Goal: Check status: Check status

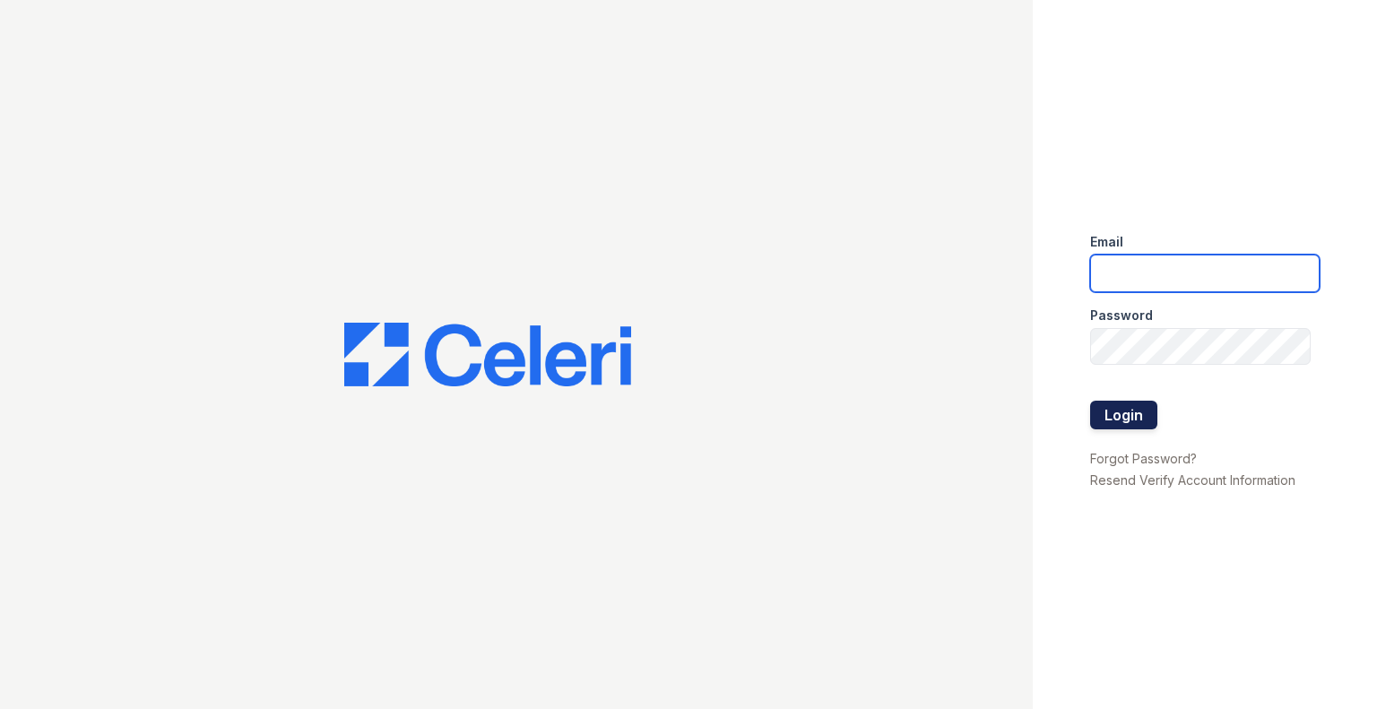
type input "jaxon.pm@cafmanagement.com"
click at [1115, 406] on button "Login" at bounding box center [1123, 415] width 67 height 29
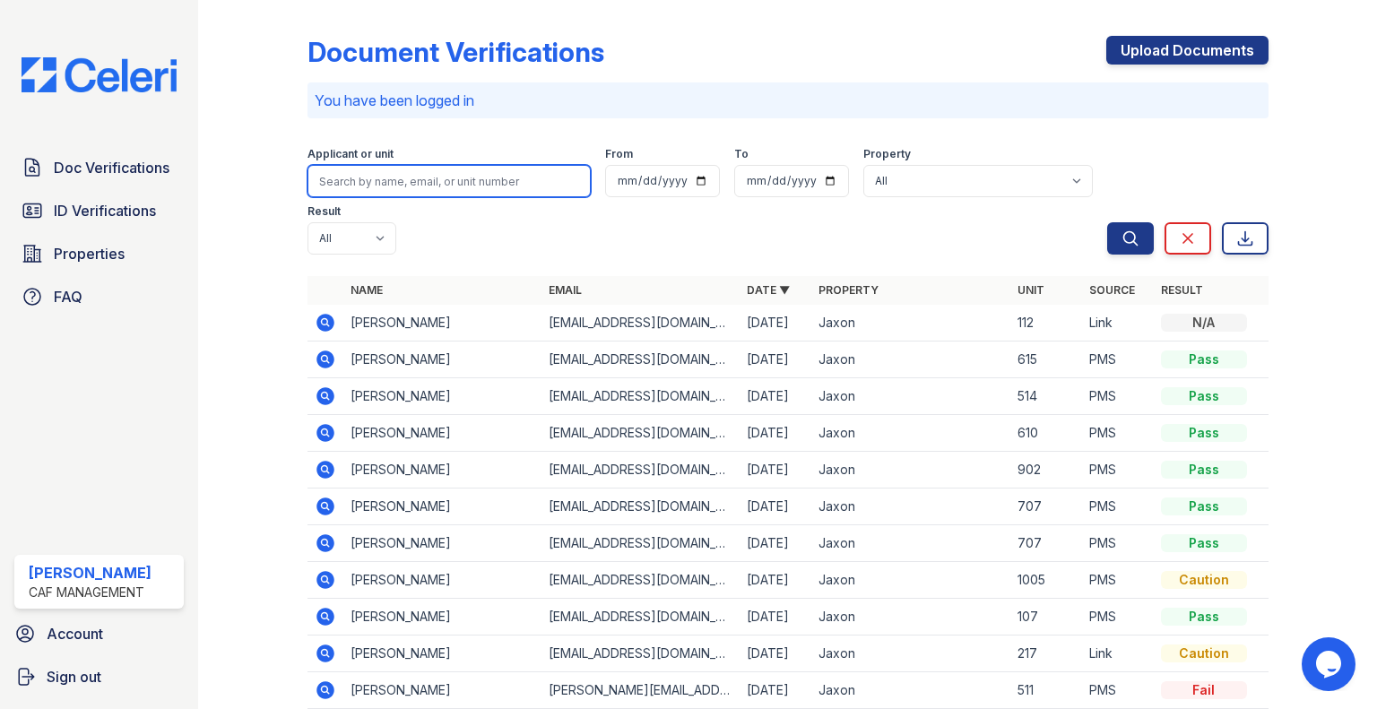
click at [397, 175] on input "search" at bounding box center [448, 181] width 283 height 32
type input "turner"
click at [1107, 222] on button "Search" at bounding box center [1130, 238] width 47 height 32
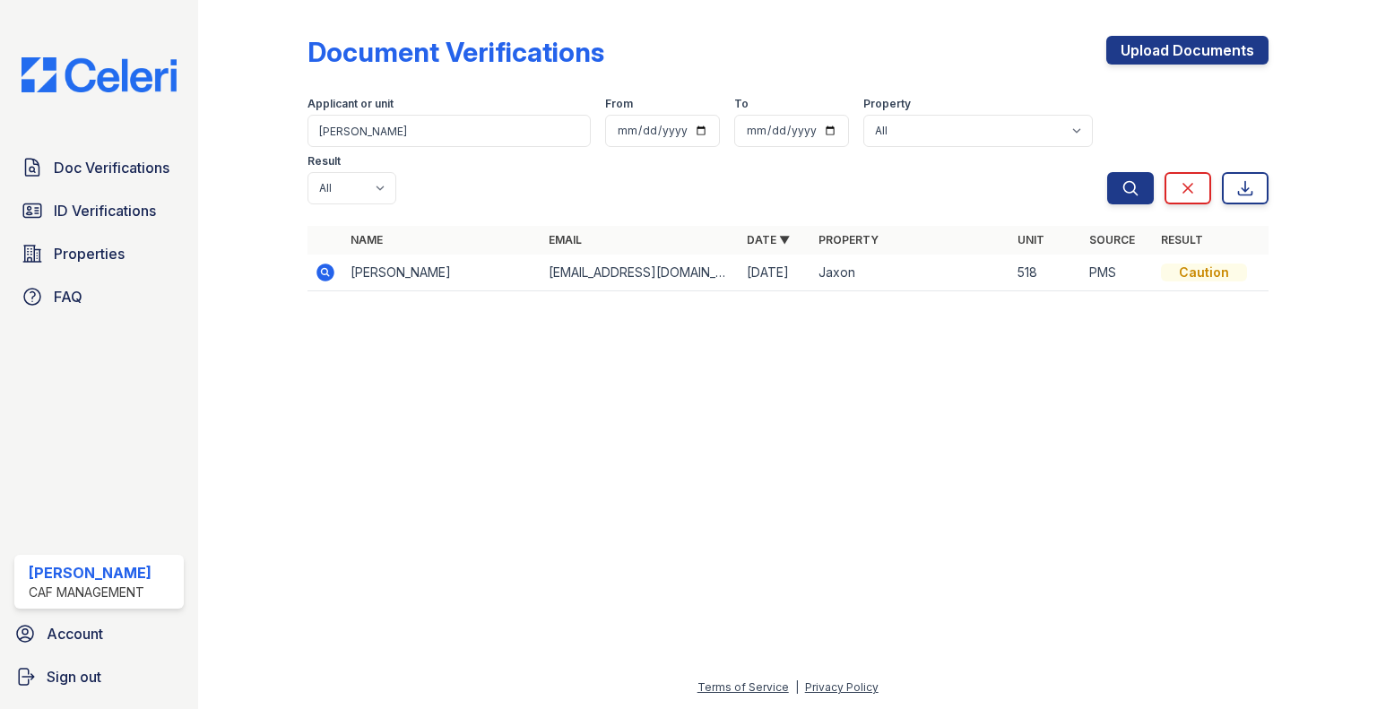
click at [320, 263] on icon at bounding box center [325, 272] width 18 height 18
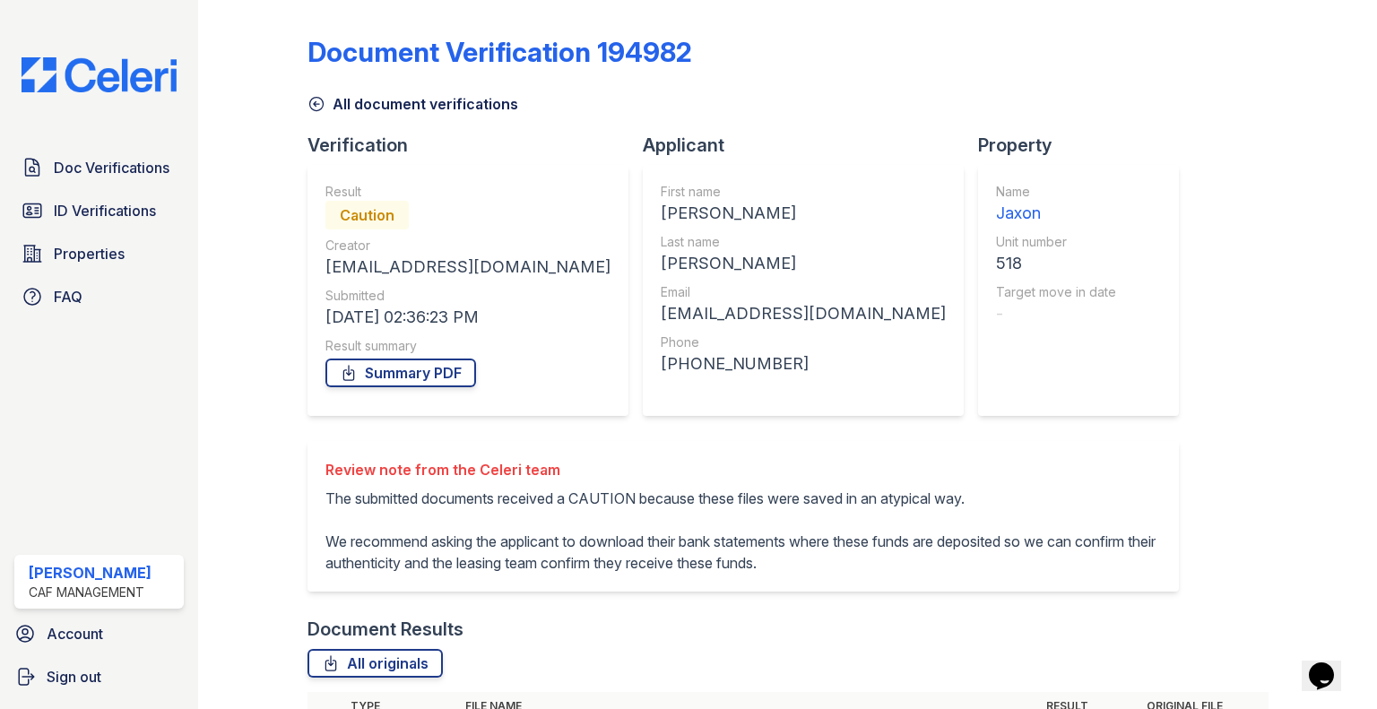
scroll to position [308, 0]
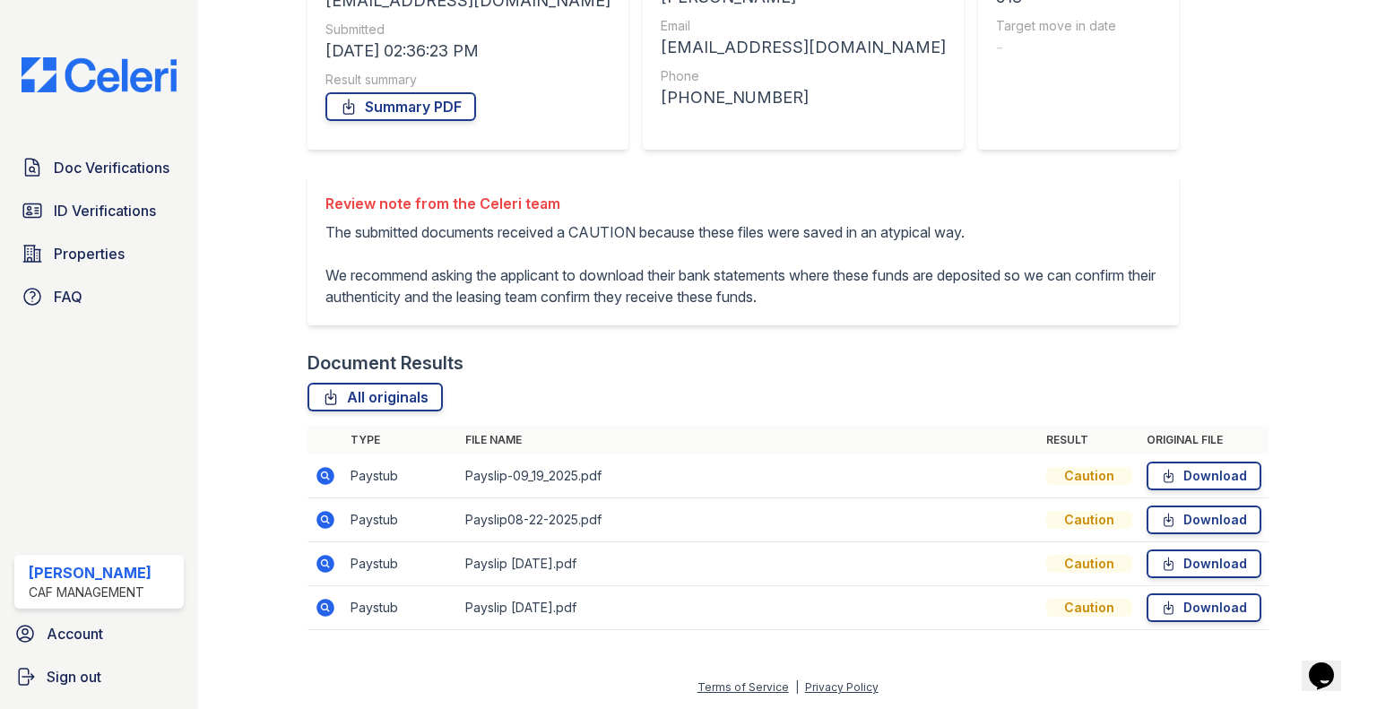
click at [322, 474] on icon at bounding box center [324, 474] width 4 height 4
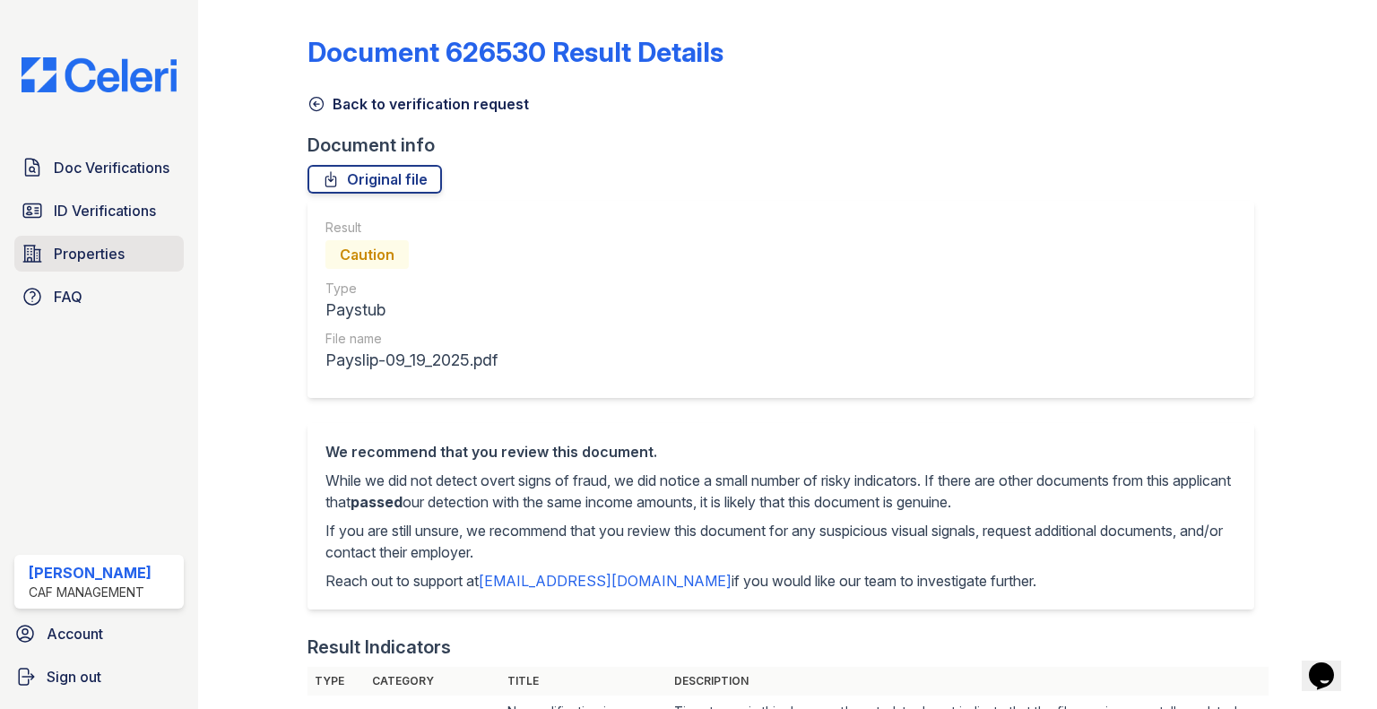
click at [105, 264] on link "Properties" at bounding box center [98, 254] width 169 height 36
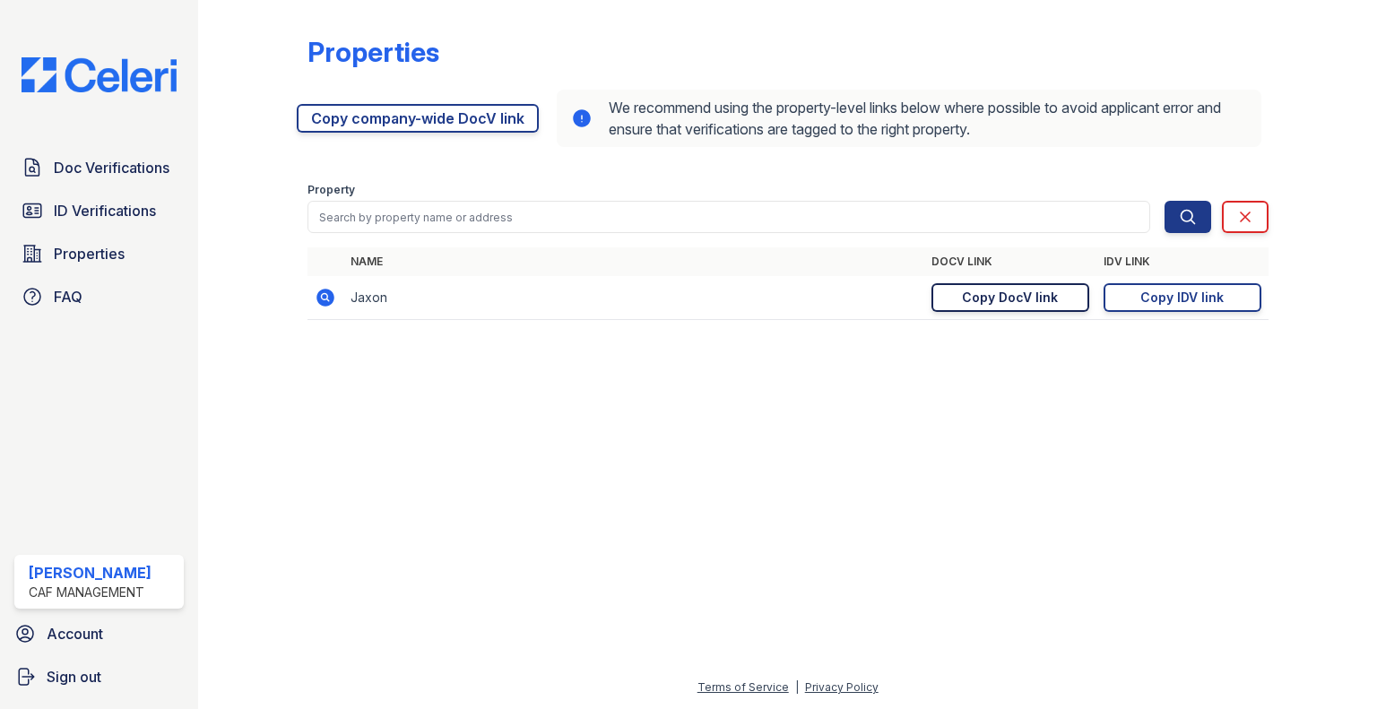
click at [1010, 296] on div "Copy DocV link" at bounding box center [1010, 298] width 96 height 18
click at [113, 172] on span "Doc Verifications" at bounding box center [112, 168] width 116 height 22
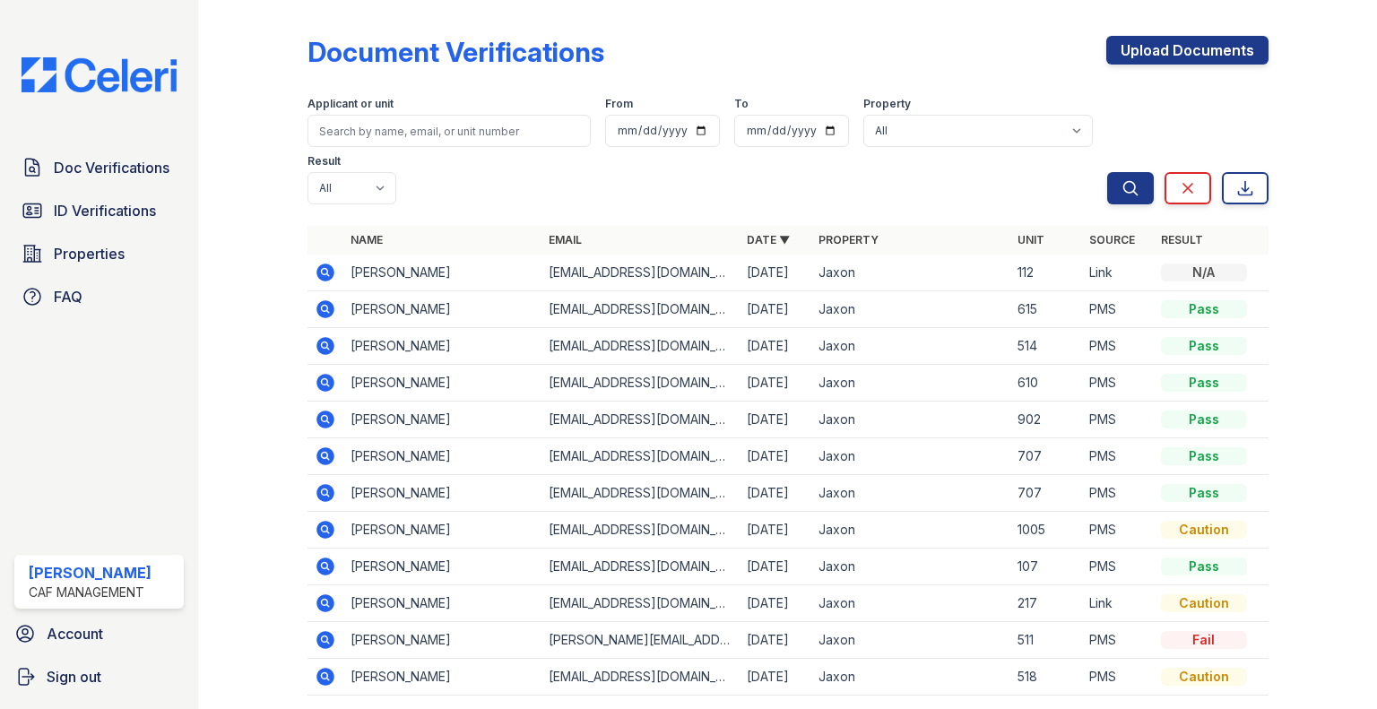
click at [322, 345] on icon at bounding box center [324, 344] width 4 height 4
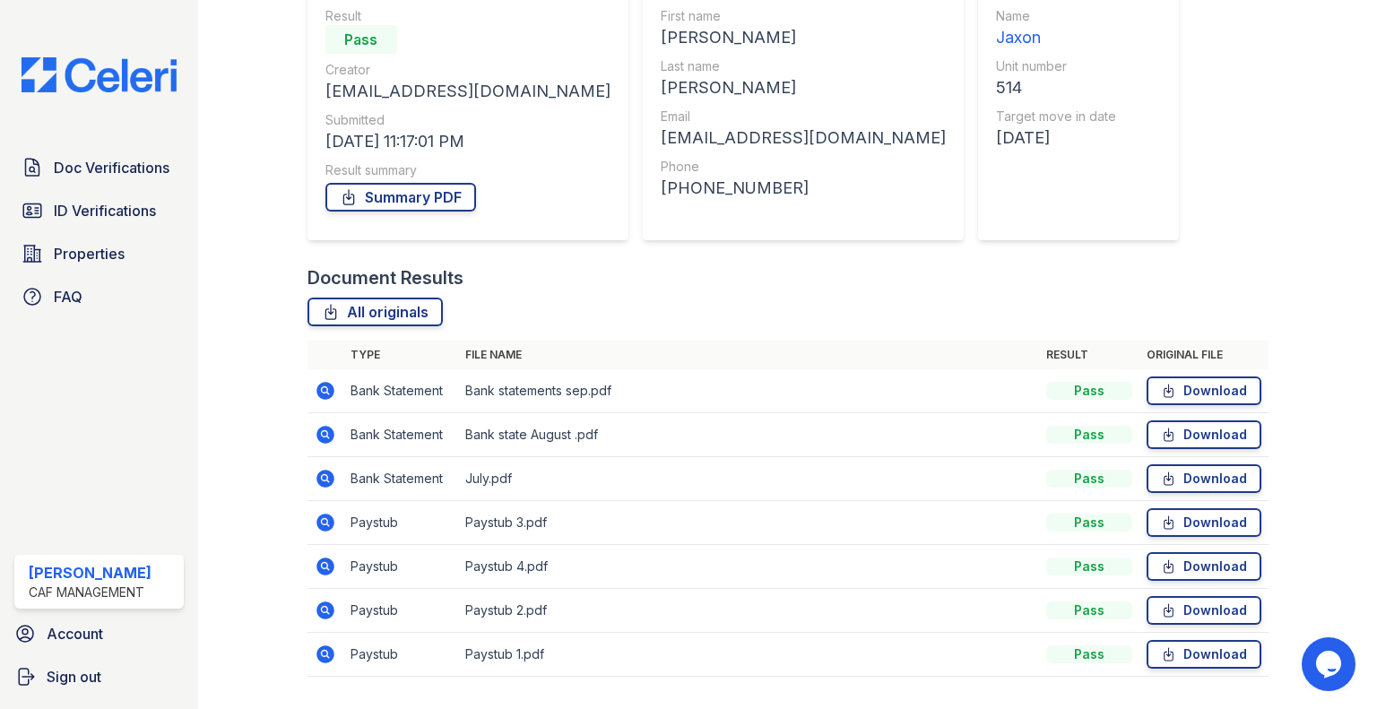
scroll to position [220, 0]
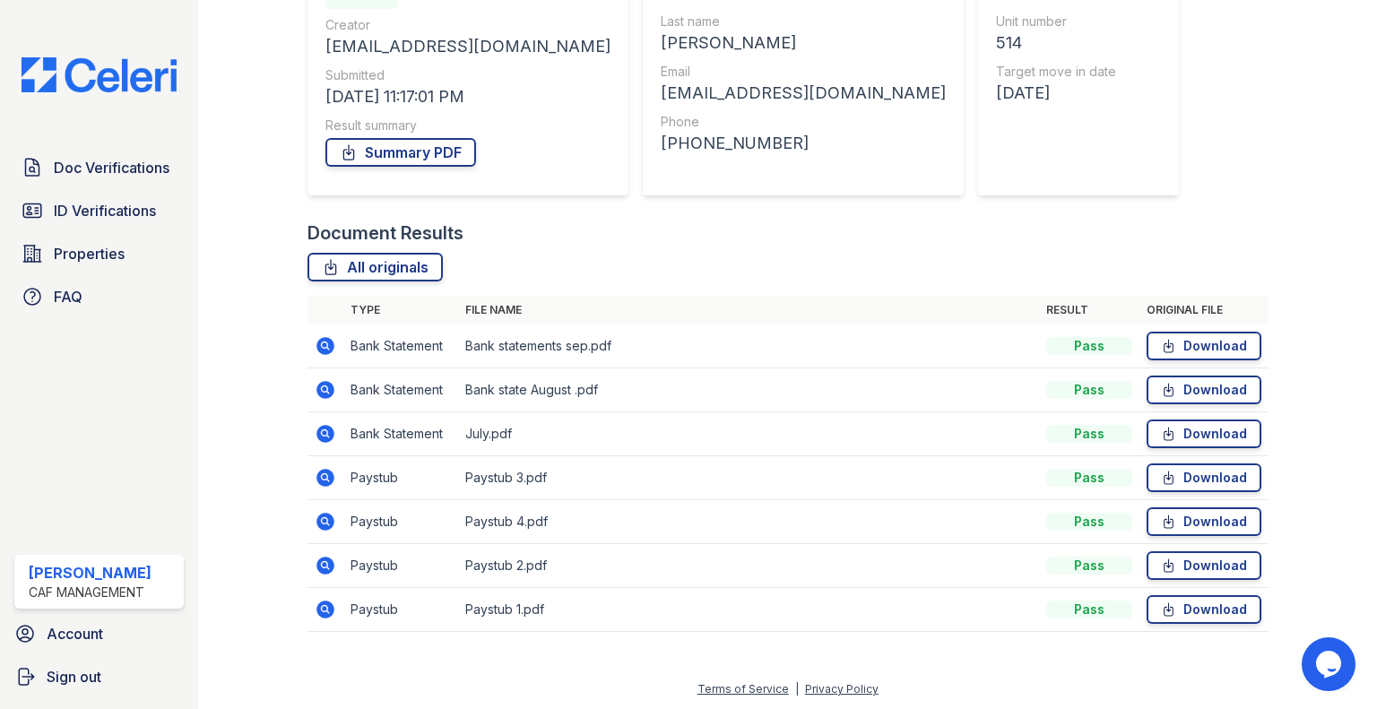
drag, startPoint x: 324, startPoint y: 476, endPoint x: 307, endPoint y: 306, distance: 171.1
click at [323, 476] on icon at bounding box center [324, 476] width 4 height 4
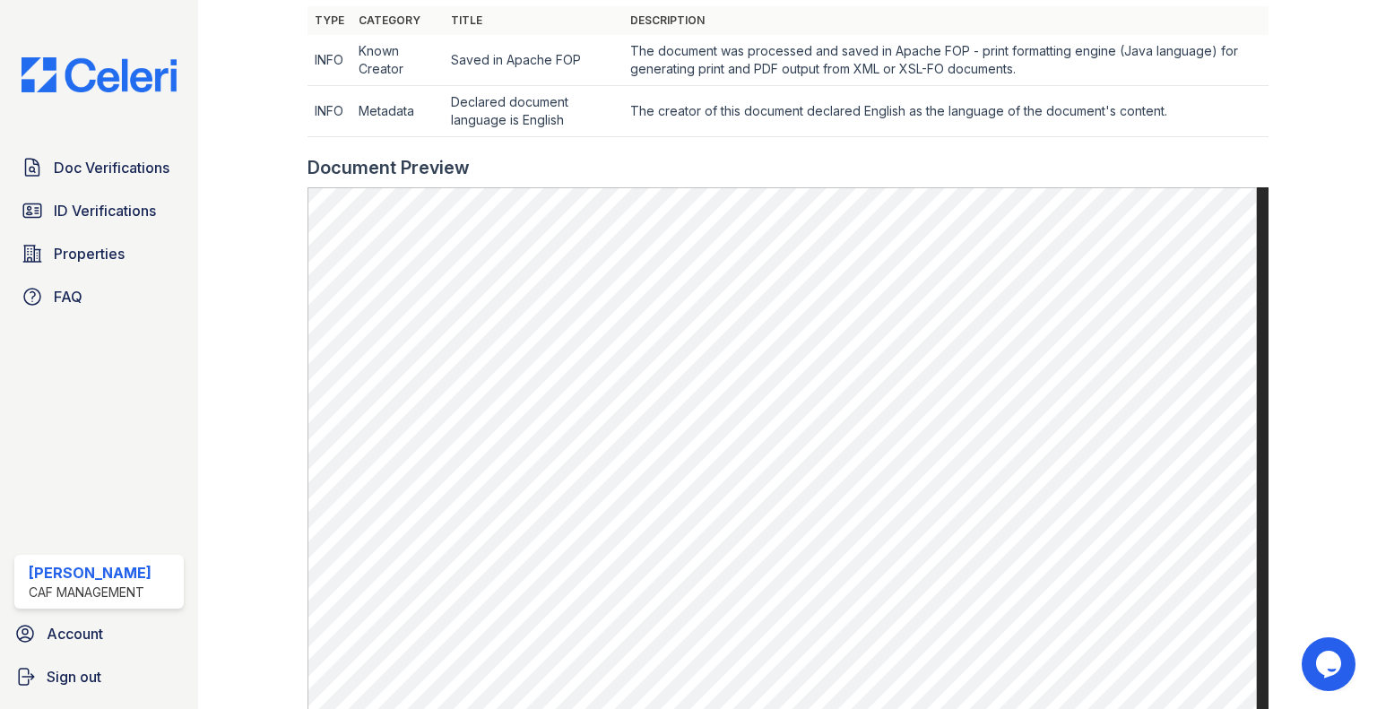
scroll to position [313, 0]
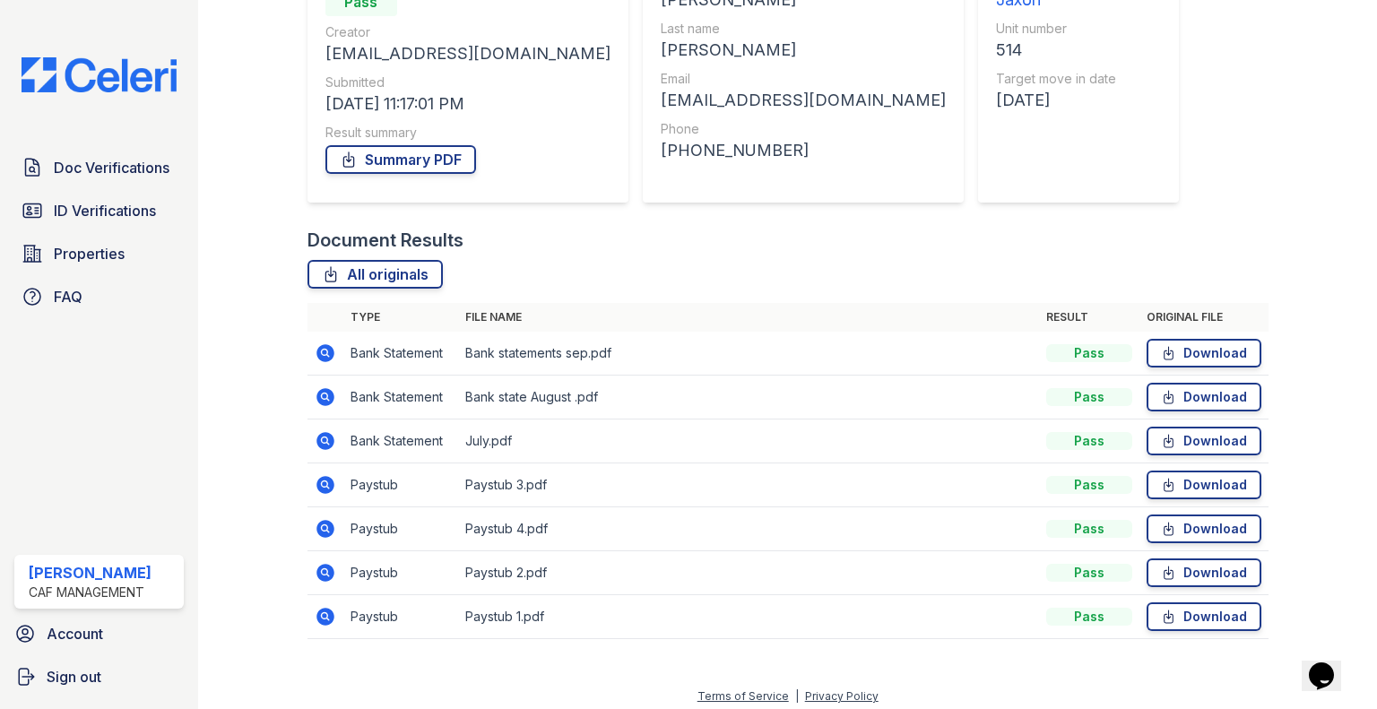
scroll to position [220, 0]
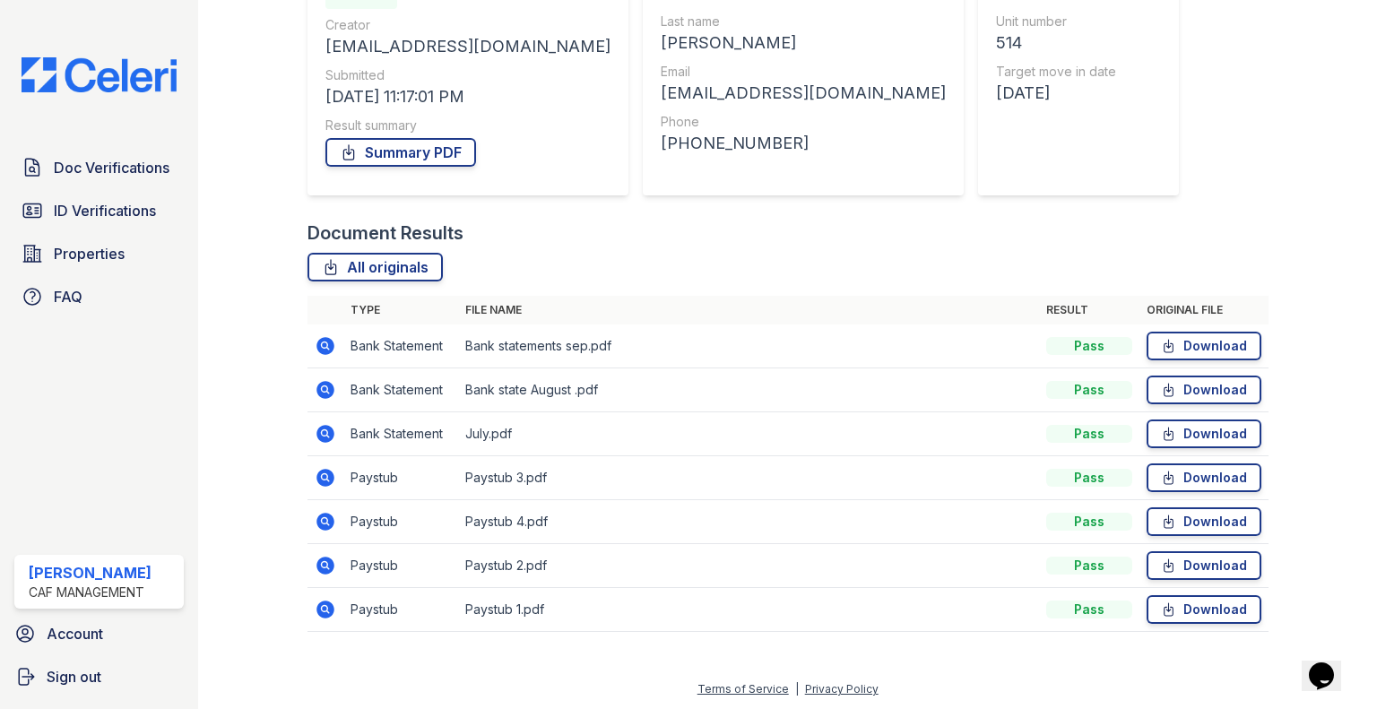
drag, startPoint x: 324, startPoint y: 523, endPoint x: 293, endPoint y: 320, distance: 205.7
click at [324, 523] on icon at bounding box center [325, 522] width 18 height 18
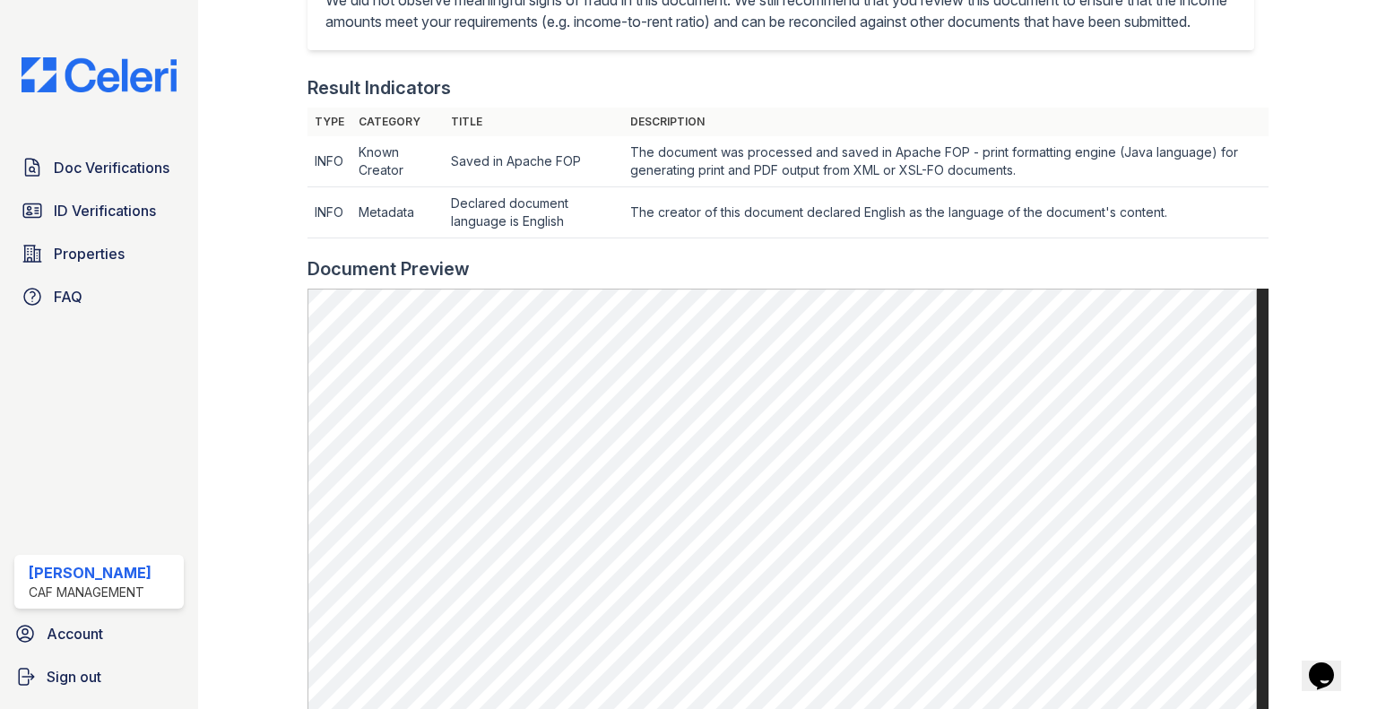
scroll to position [627, 0]
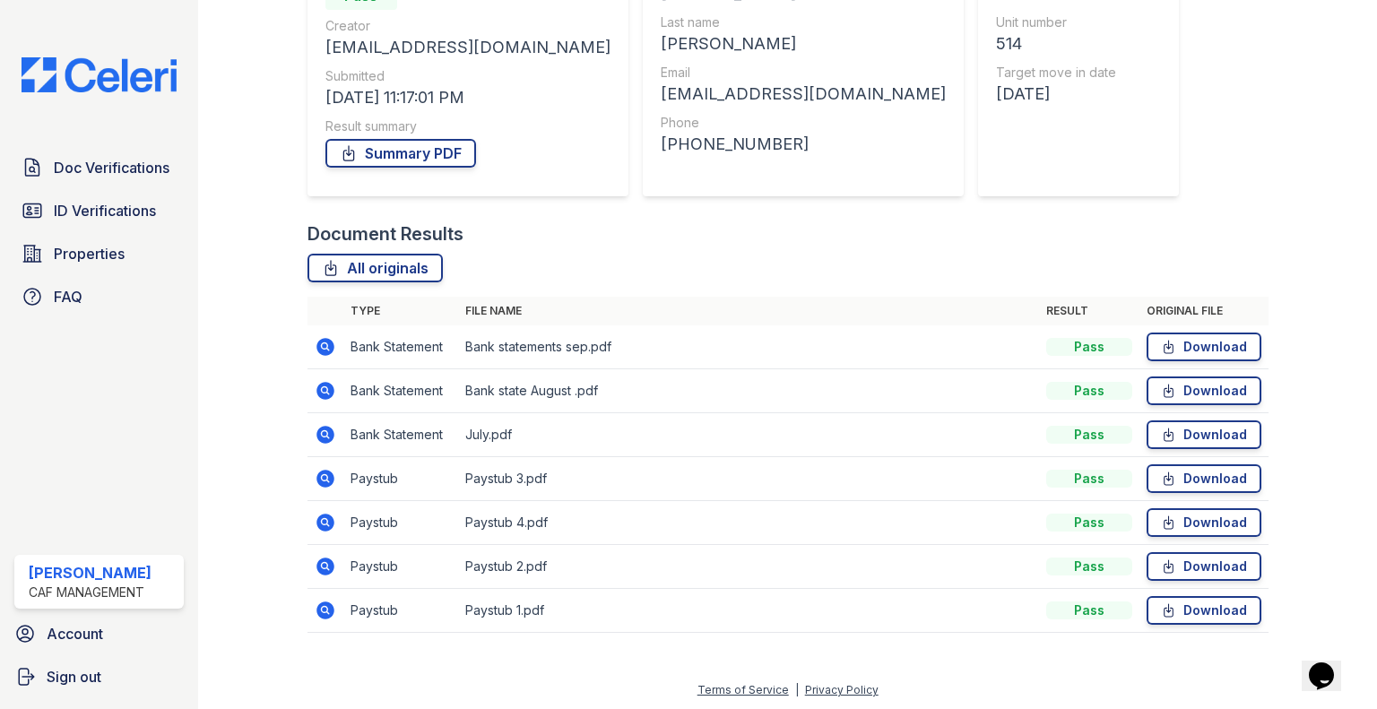
scroll to position [220, 0]
click at [333, 562] on icon at bounding box center [326, 566] width 22 height 22
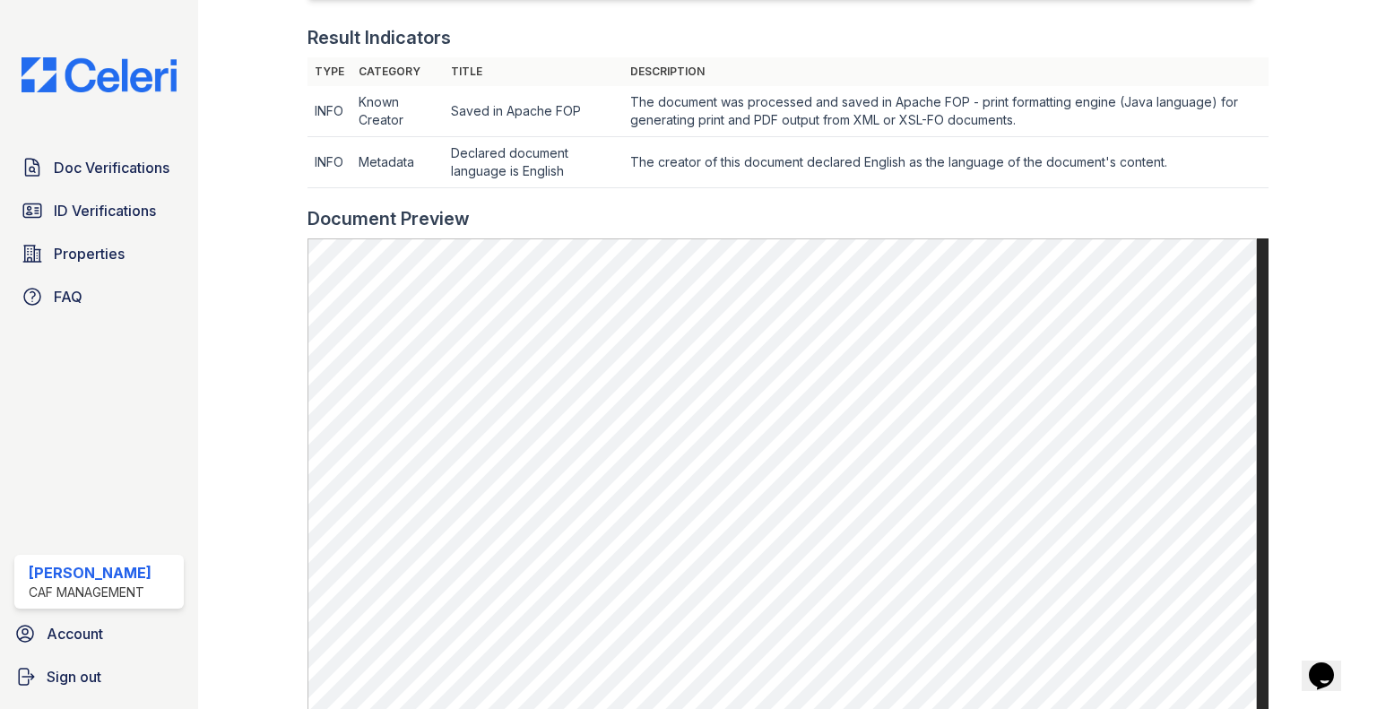
scroll to position [538, 0]
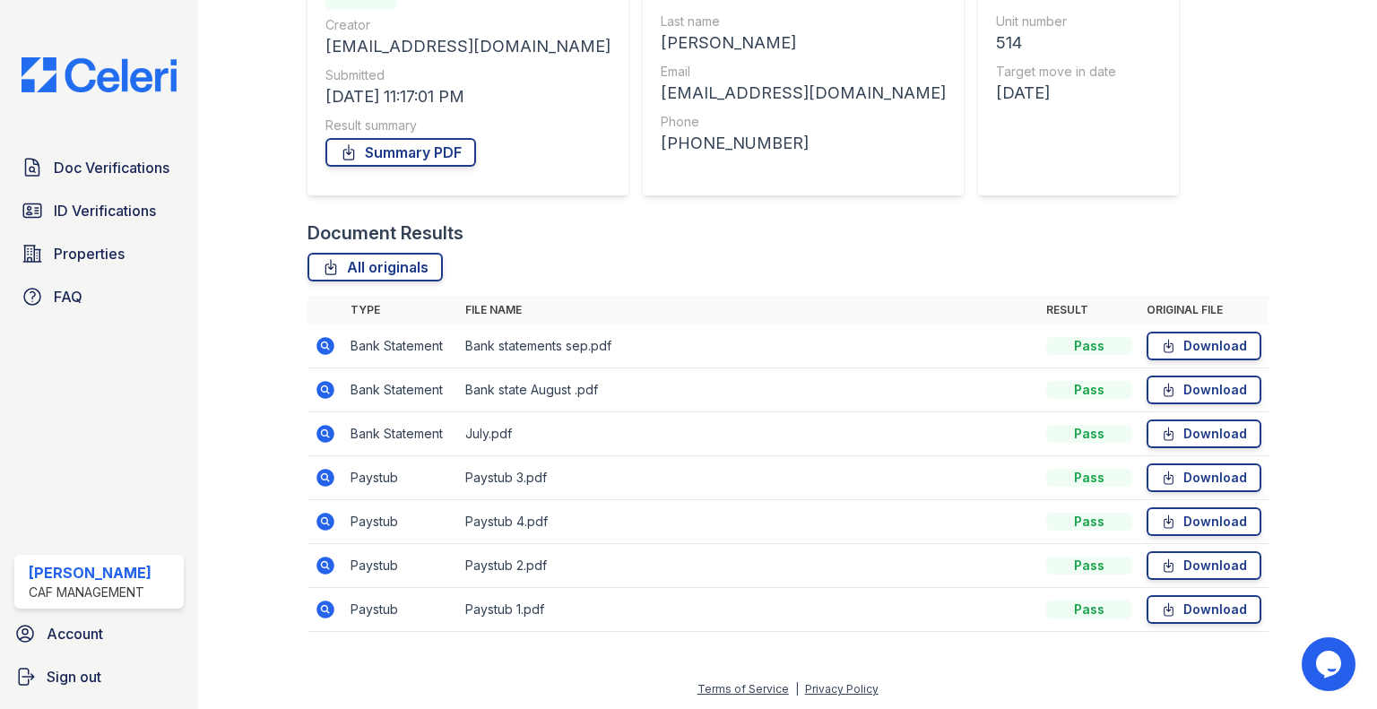
click at [321, 610] on icon at bounding box center [325, 609] width 18 height 18
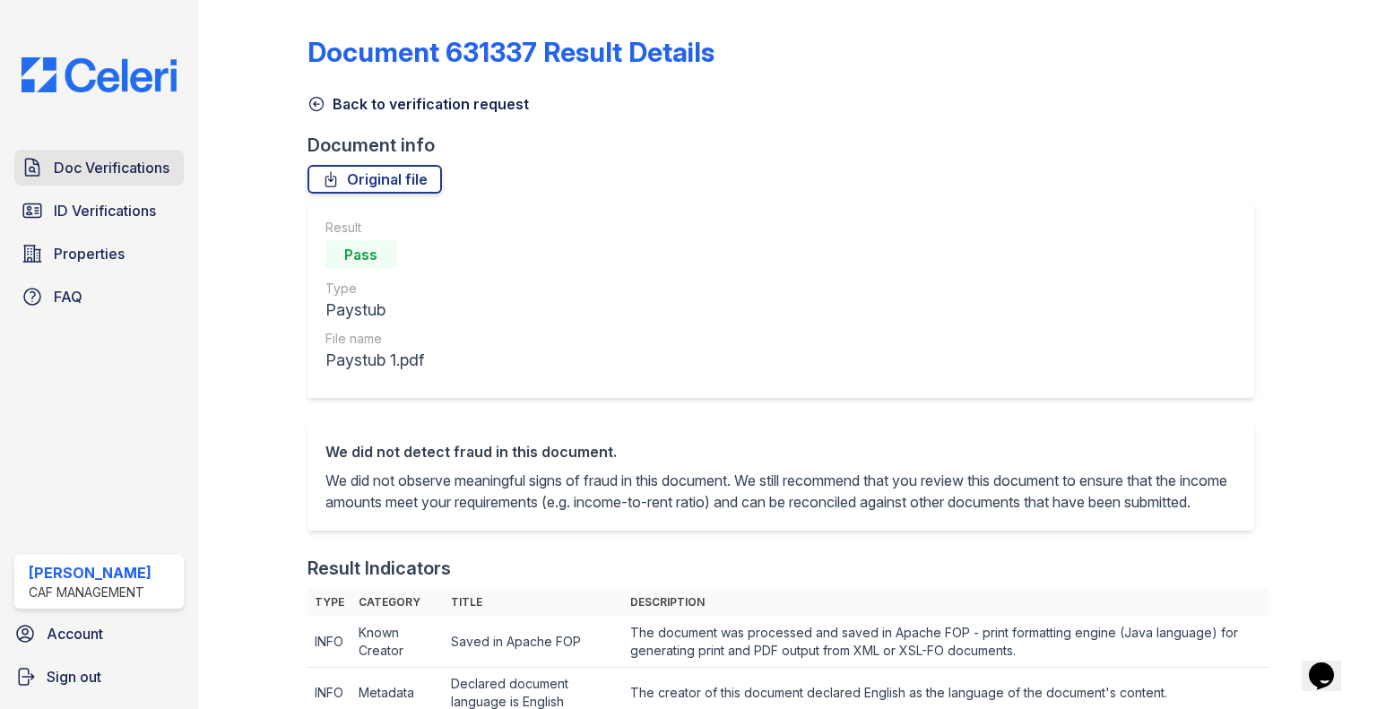
drag, startPoint x: 111, startPoint y: 173, endPoint x: 146, endPoint y: 169, distance: 35.1
click at [111, 173] on span "Doc Verifications" at bounding box center [112, 168] width 116 height 22
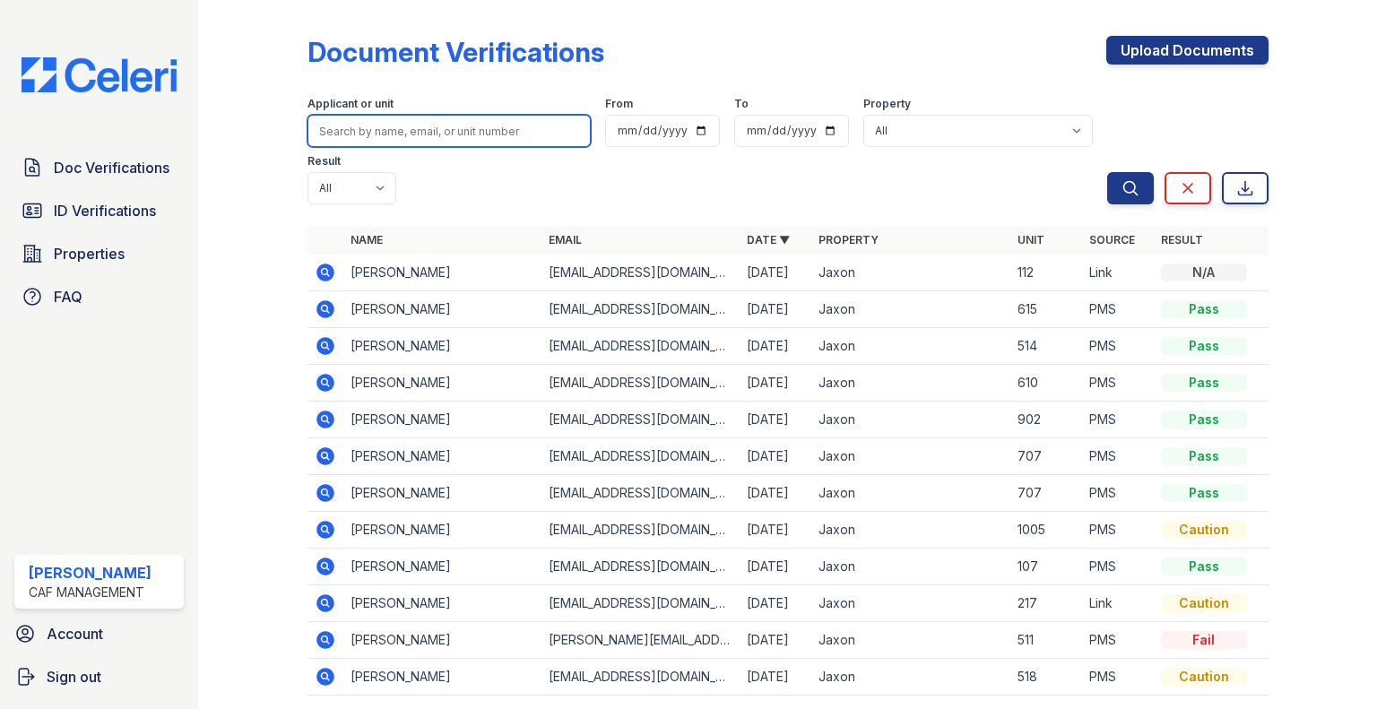
click at [419, 131] on input "search" at bounding box center [448, 131] width 283 height 32
type input "smith"
click at [1107, 172] on button "Search" at bounding box center [1130, 188] width 47 height 32
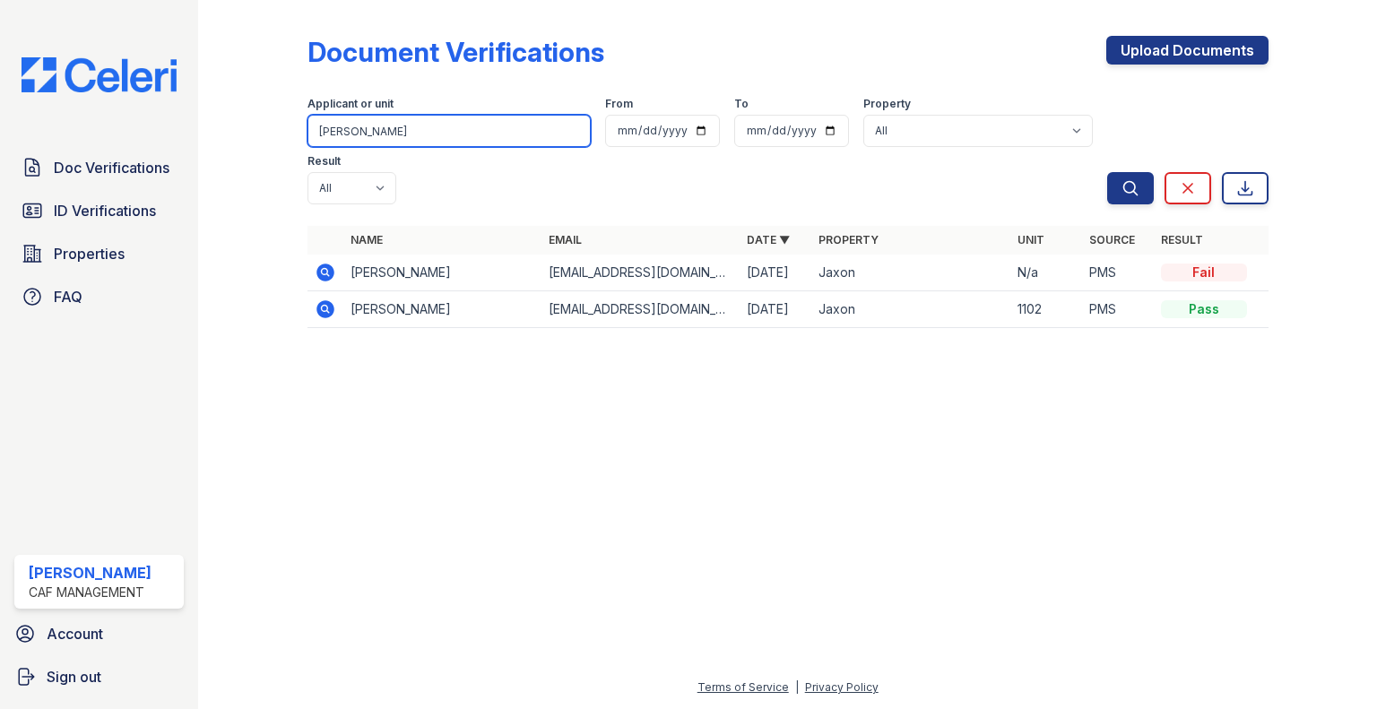
drag, startPoint x: 365, startPoint y: 135, endPoint x: 318, endPoint y: 149, distance: 48.5
click at [318, 150] on form "Applicant or unit smith From To Property All Jaxon Result All Pass Caution Fail…" at bounding box center [787, 146] width 961 height 129
type input "turner"
click at [1107, 172] on button "Search" at bounding box center [1130, 188] width 47 height 32
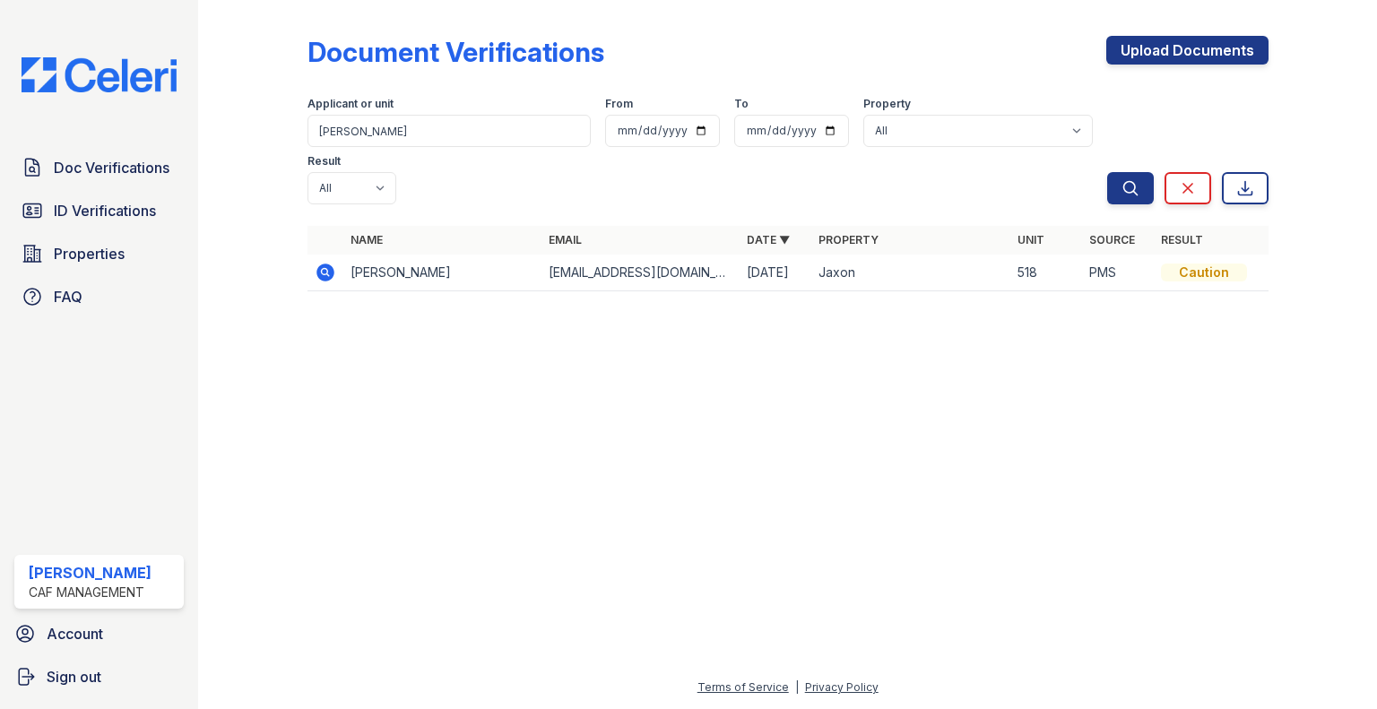
click at [316, 262] on icon at bounding box center [326, 273] width 22 height 22
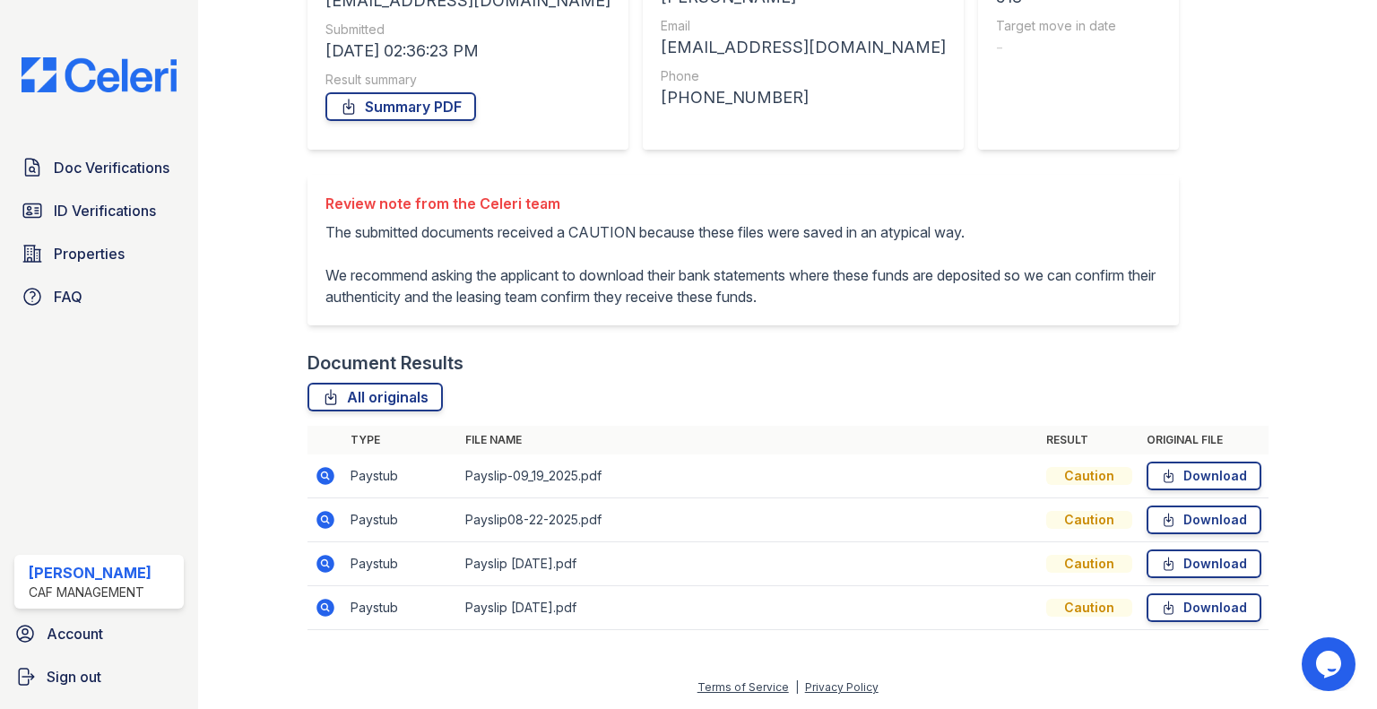
scroll to position [308, 0]
drag, startPoint x: 315, startPoint y: 480, endPoint x: 337, endPoint y: 408, distance: 76.0
click at [315, 480] on icon at bounding box center [326, 476] width 22 height 22
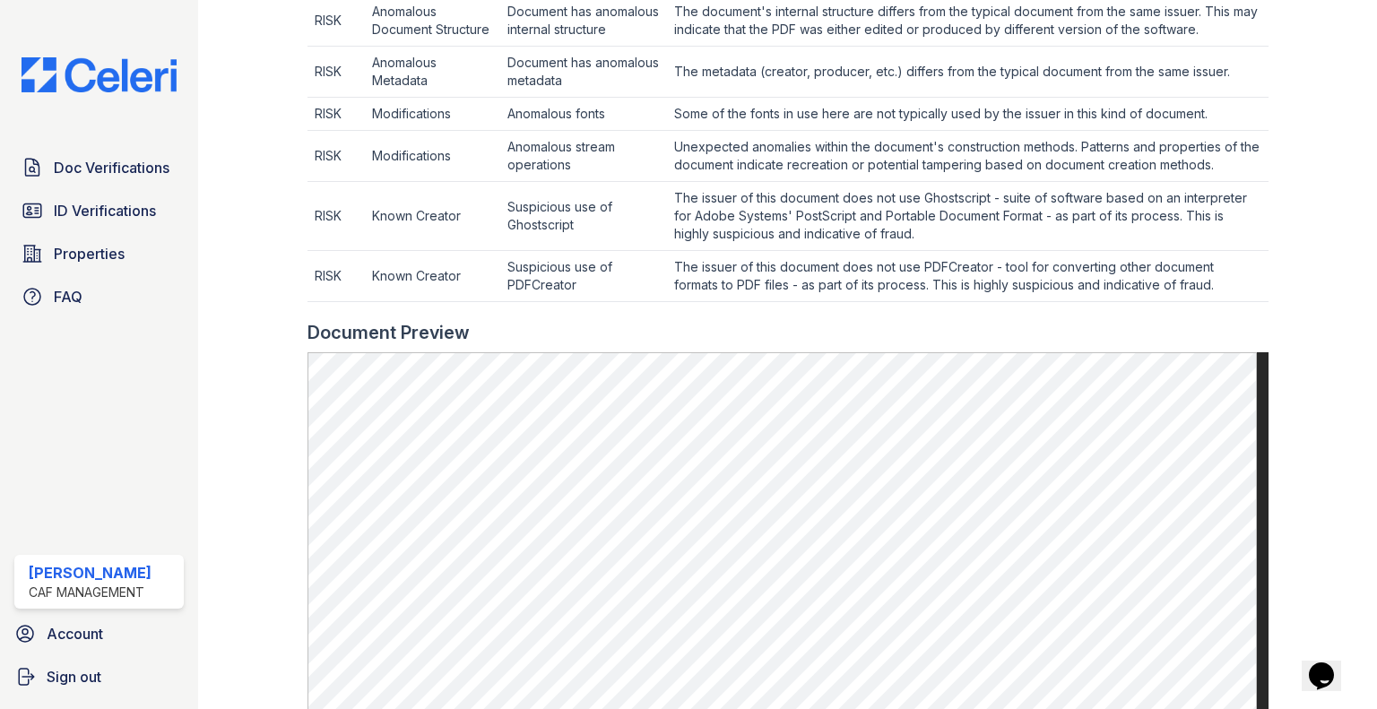
scroll to position [801, 0]
click at [94, 161] on span "Doc Verifications" at bounding box center [112, 168] width 116 height 22
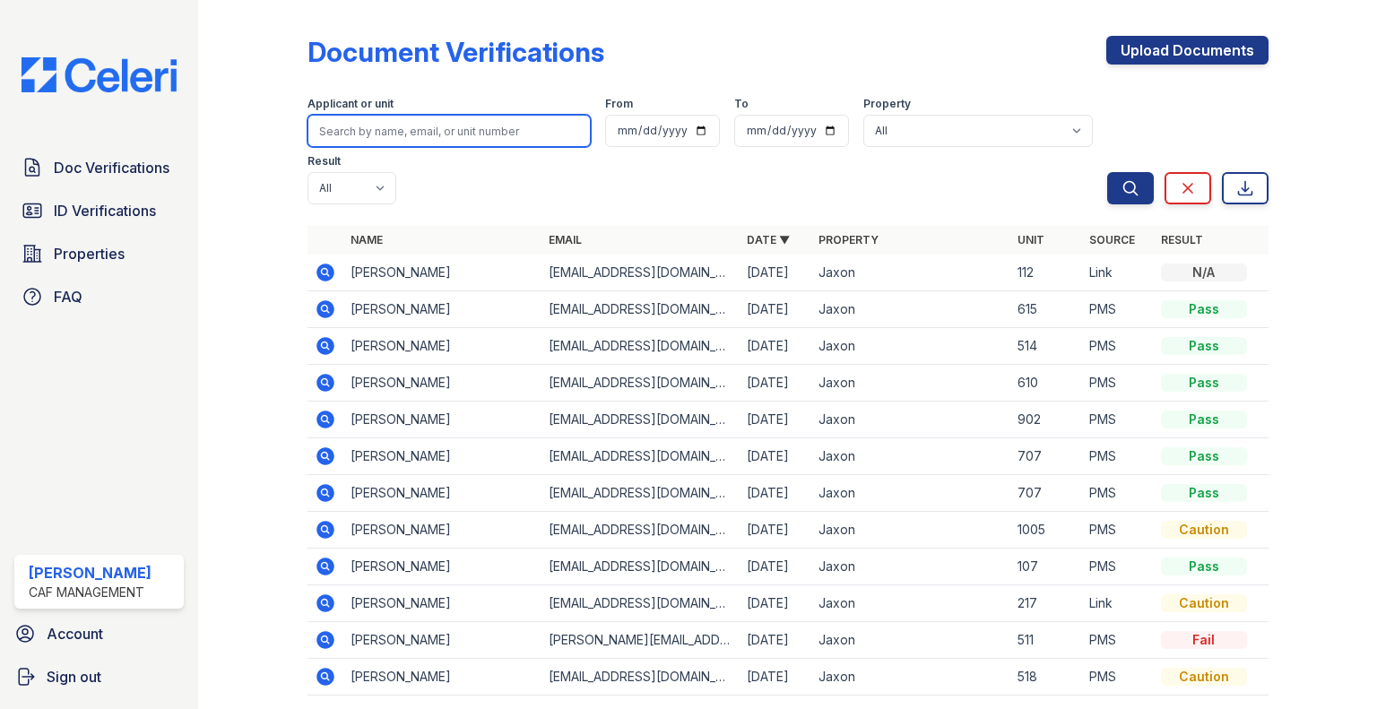
click at [361, 128] on input "search" at bounding box center [448, 131] width 283 height 32
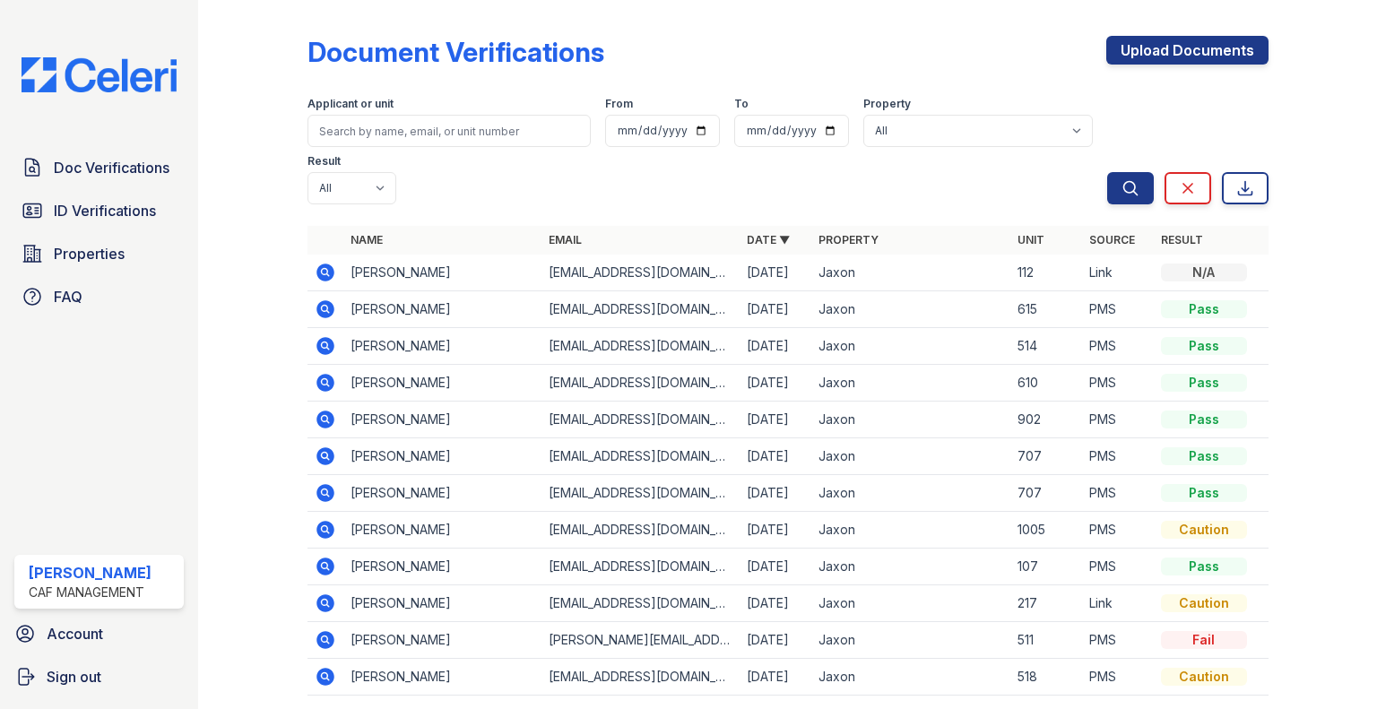
click at [326, 641] on icon at bounding box center [326, 640] width 22 height 22
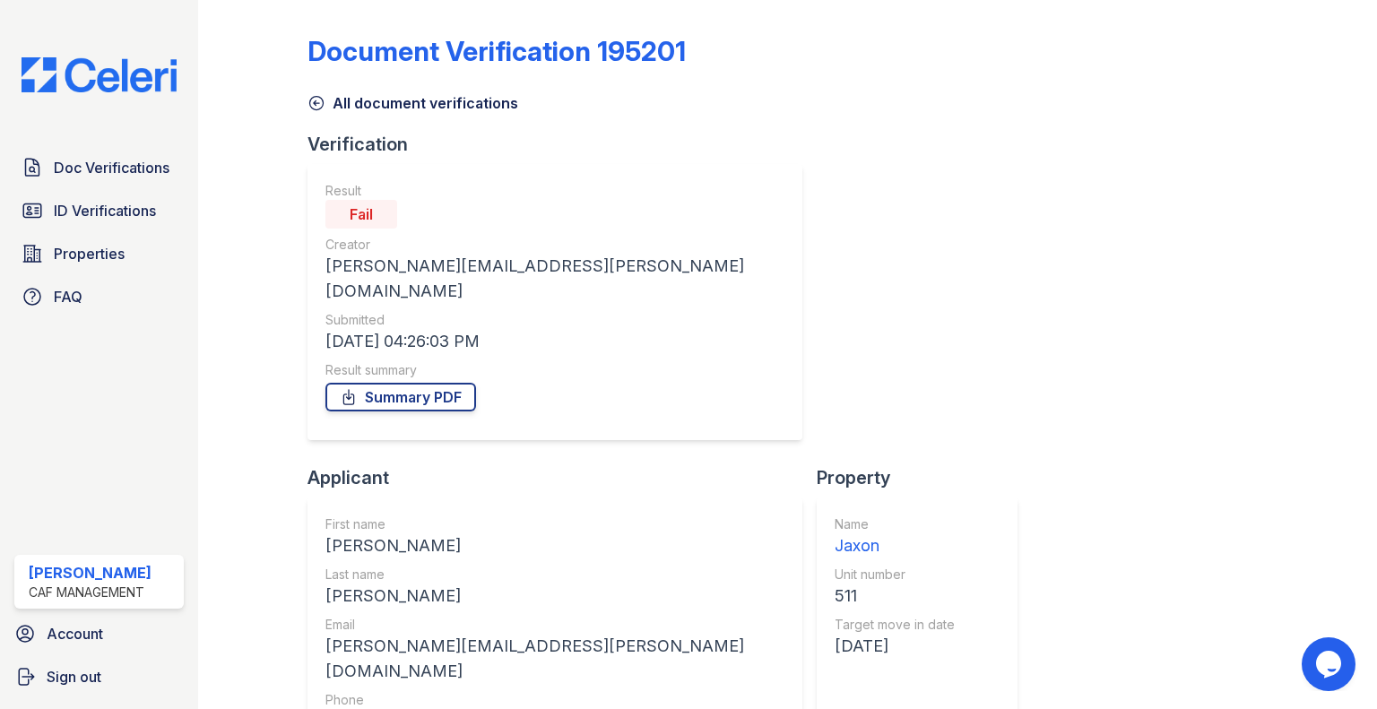
scroll to position [2, 0]
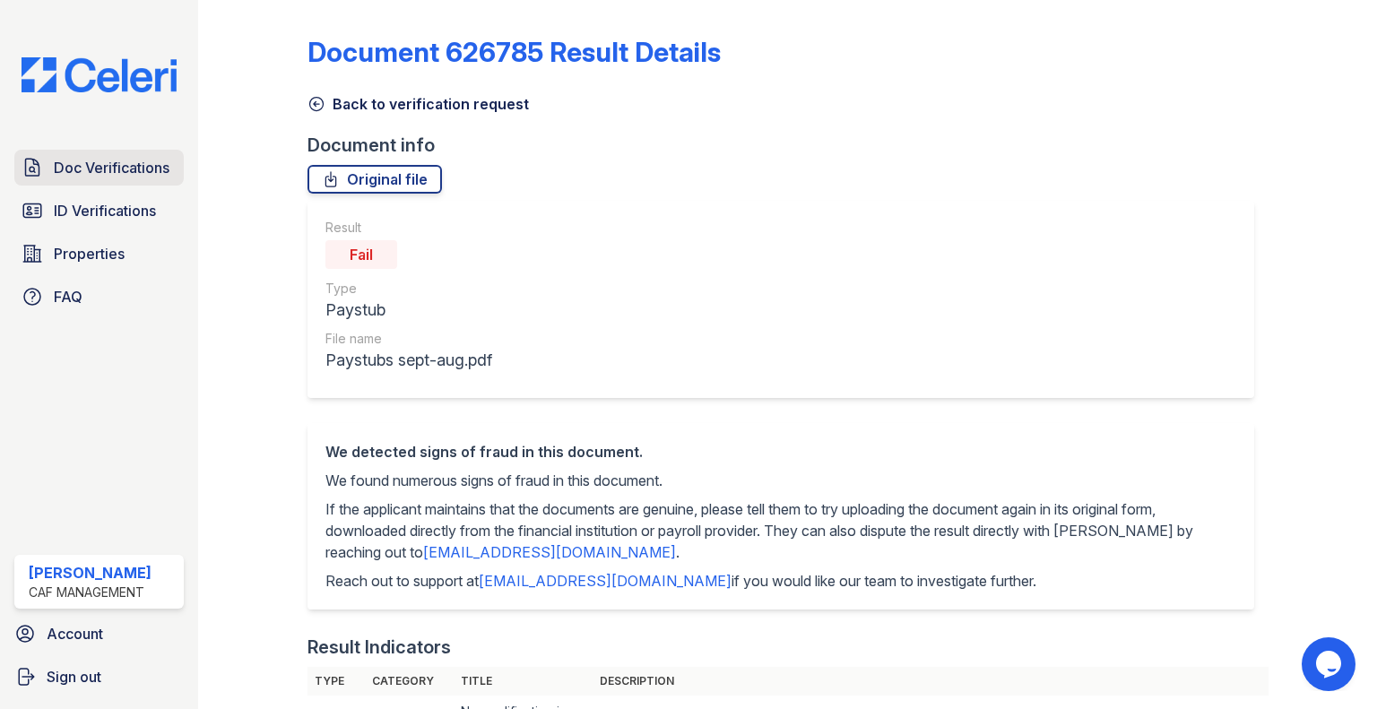
click at [97, 176] on span "Doc Verifications" at bounding box center [112, 168] width 116 height 22
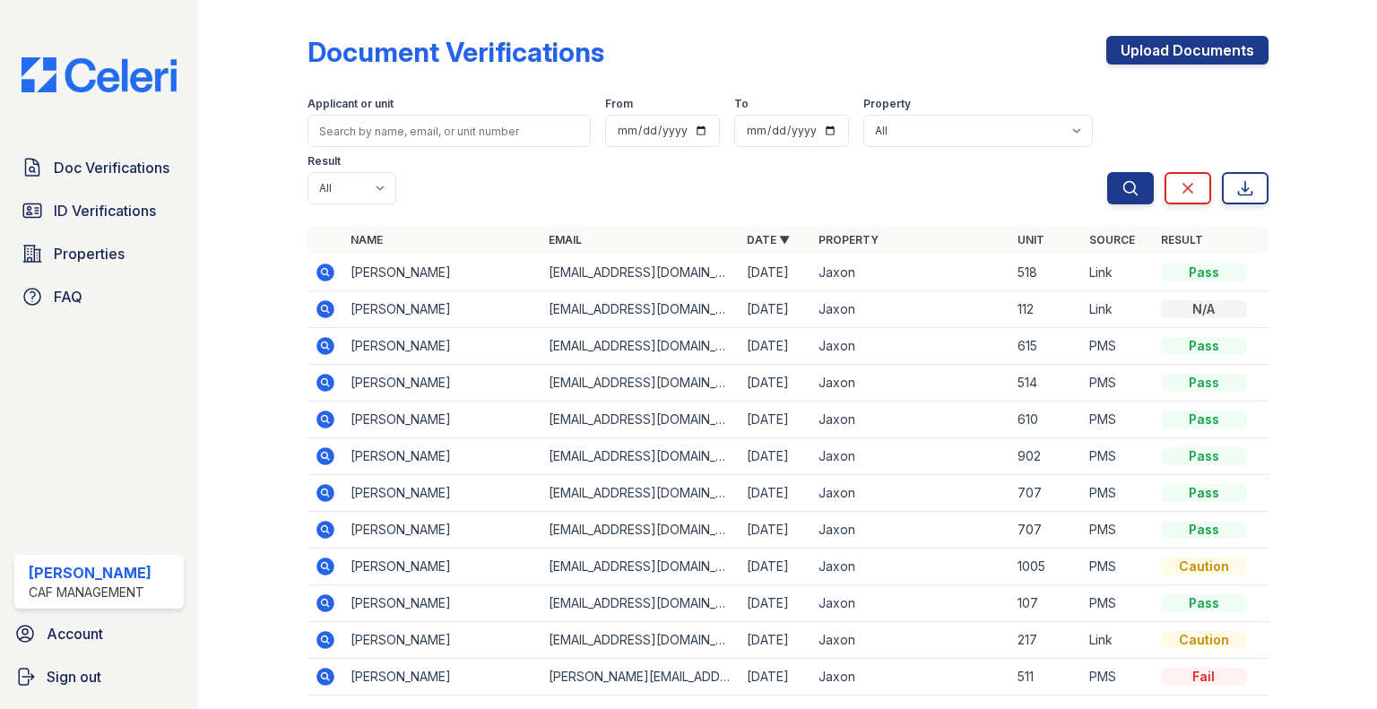
click at [328, 421] on icon at bounding box center [325, 419] width 18 height 18
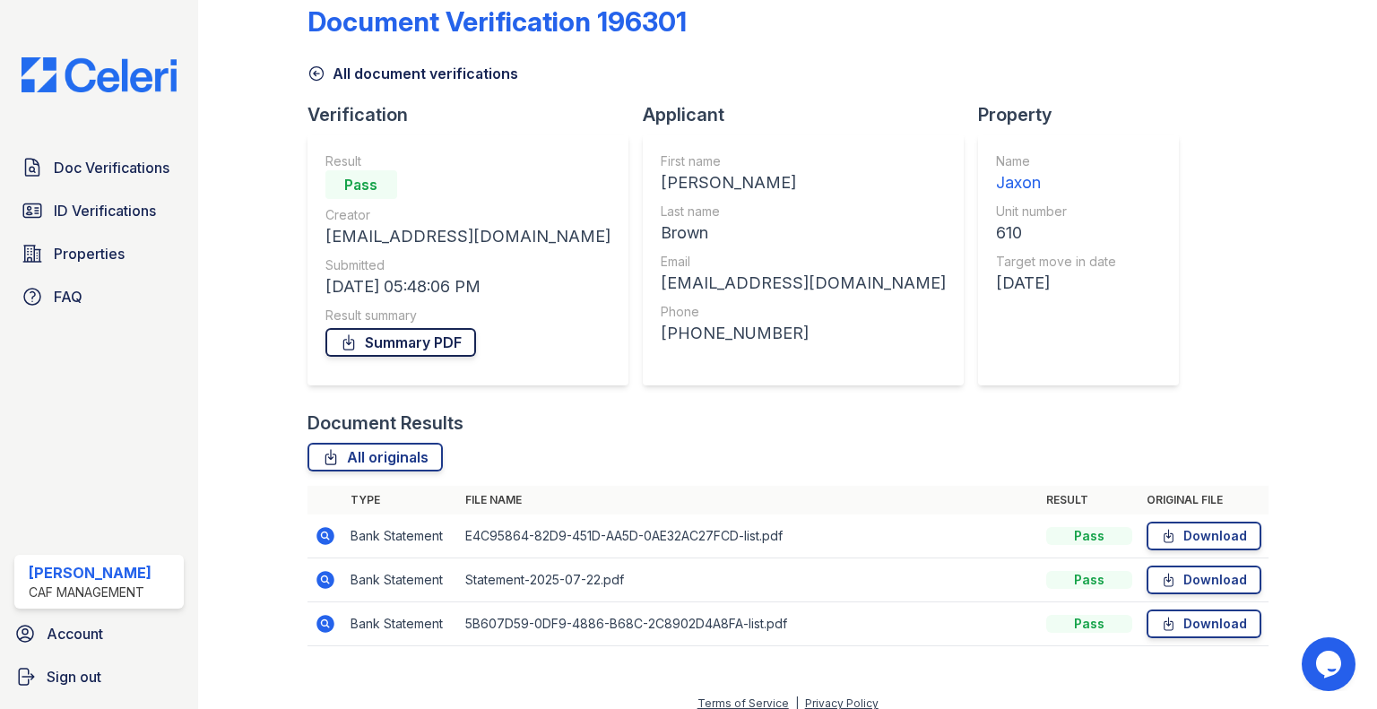
scroll to position [46, 0]
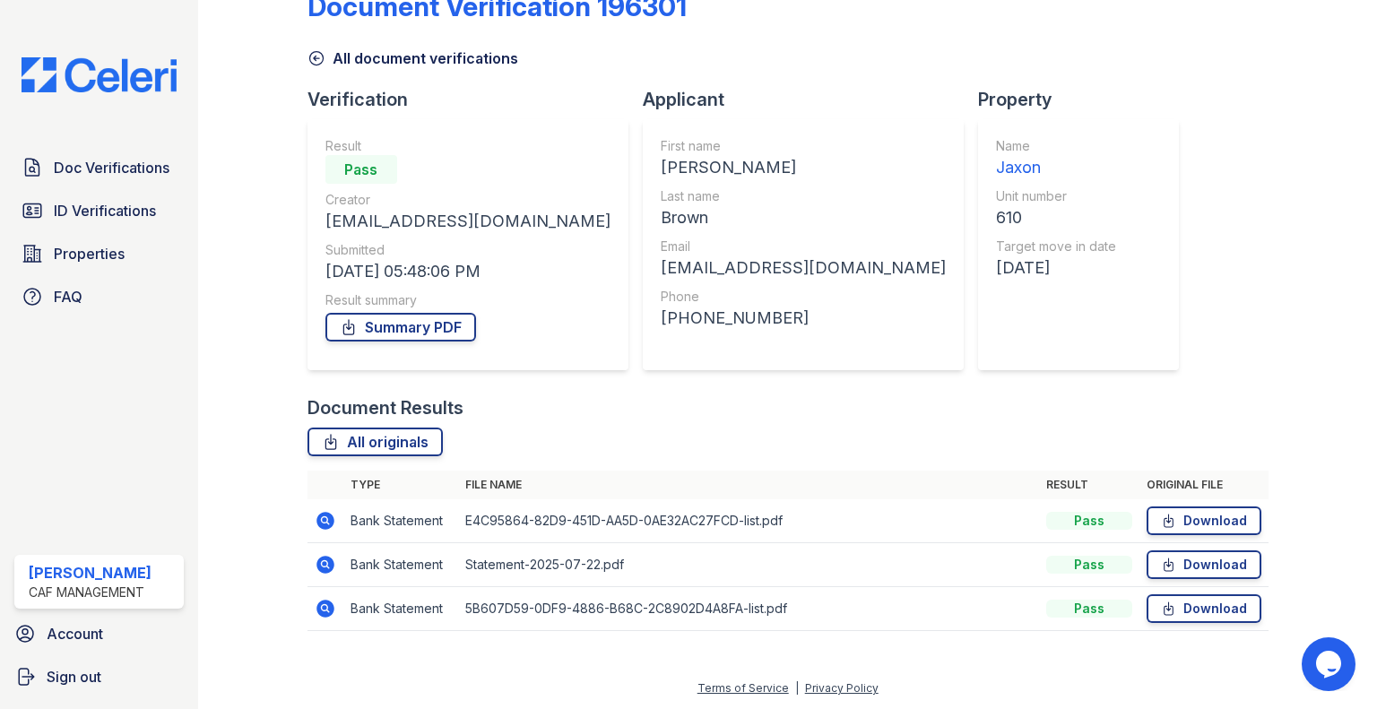
click at [323, 523] on icon at bounding box center [325, 521] width 18 height 18
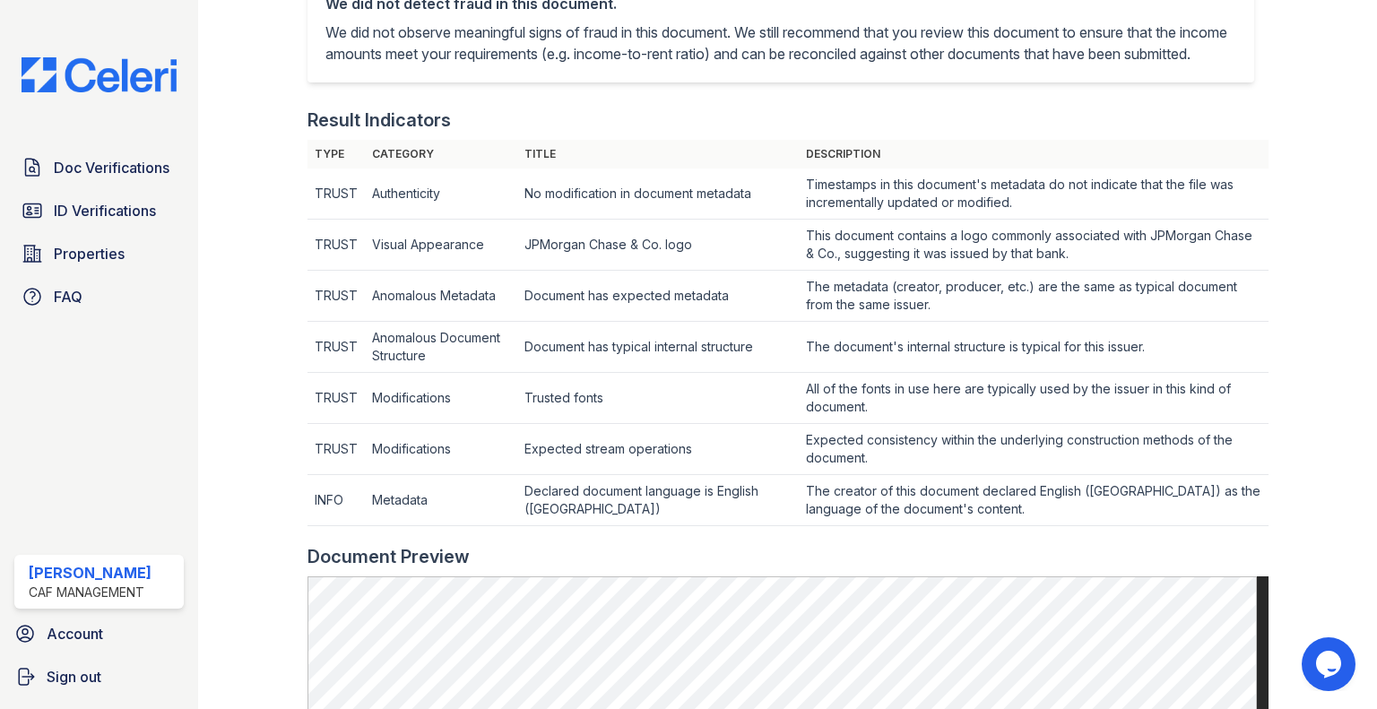
scroll to position [896, 0]
